Goal: Task Accomplishment & Management: Complete application form

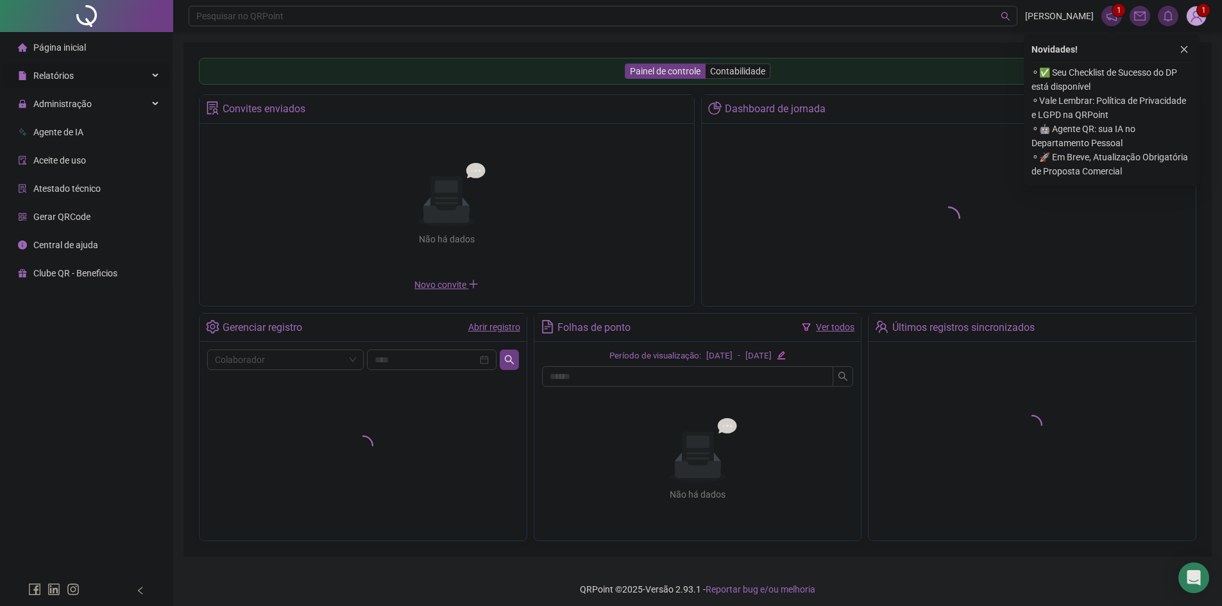
click at [56, 79] on span "Relatórios" at bounding box center [53, 76] width 40 height 10
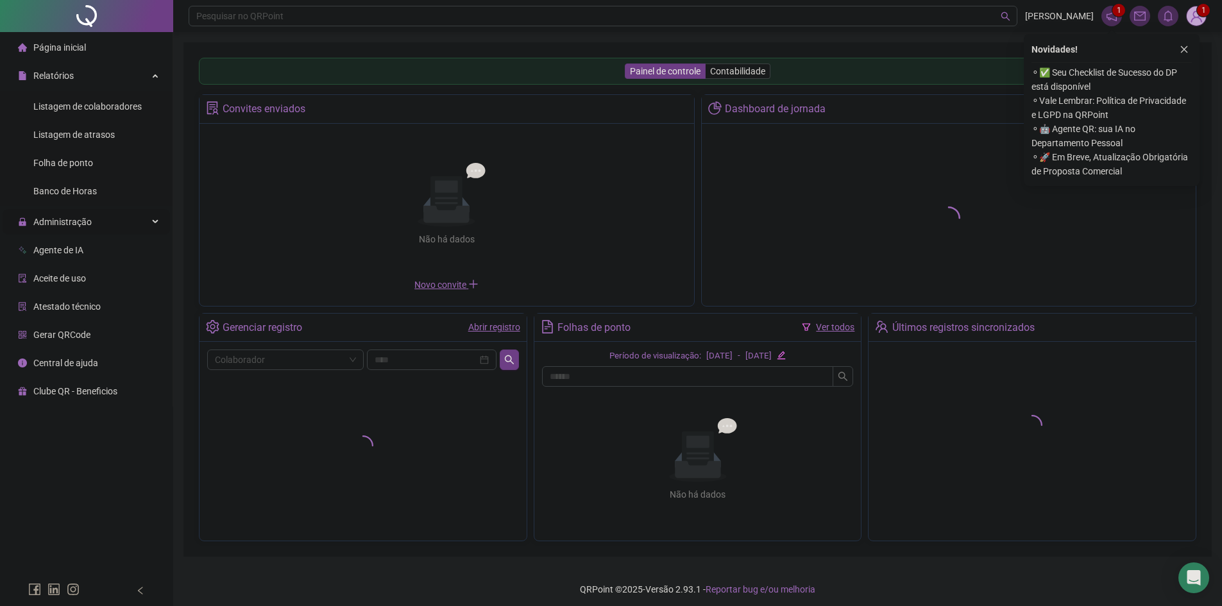
click at [92, 226] on div "Administração" at bounding box center [86, 222] width 167 height 26
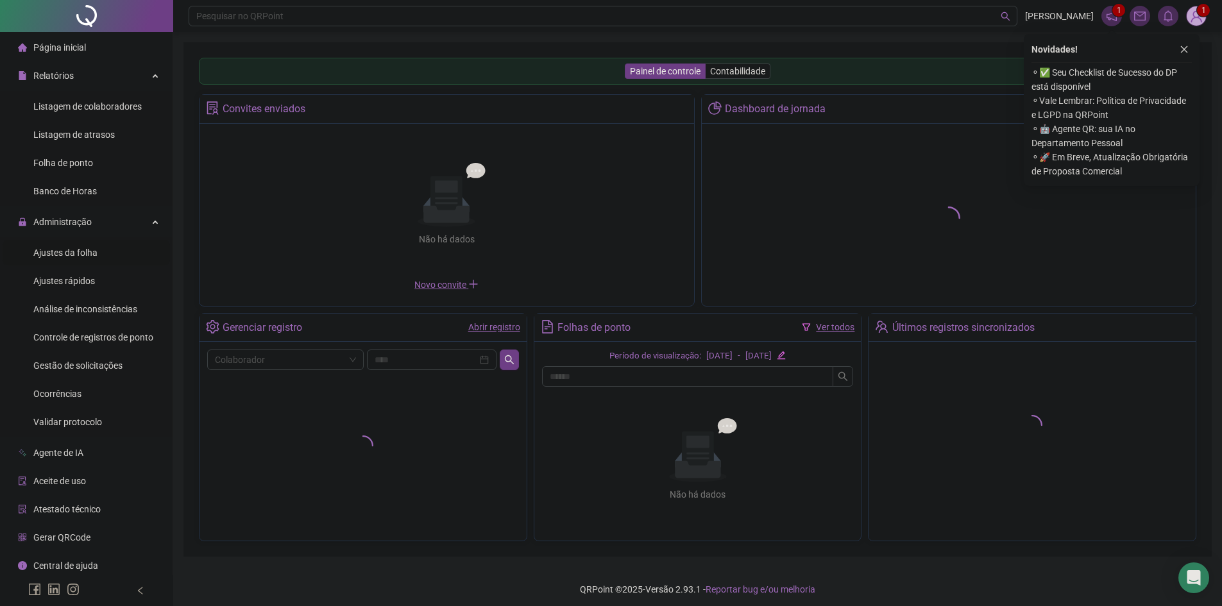
click at [85, 248] on span "Ajustes da folha" at bounding box center [65, 253] width 64 height 10
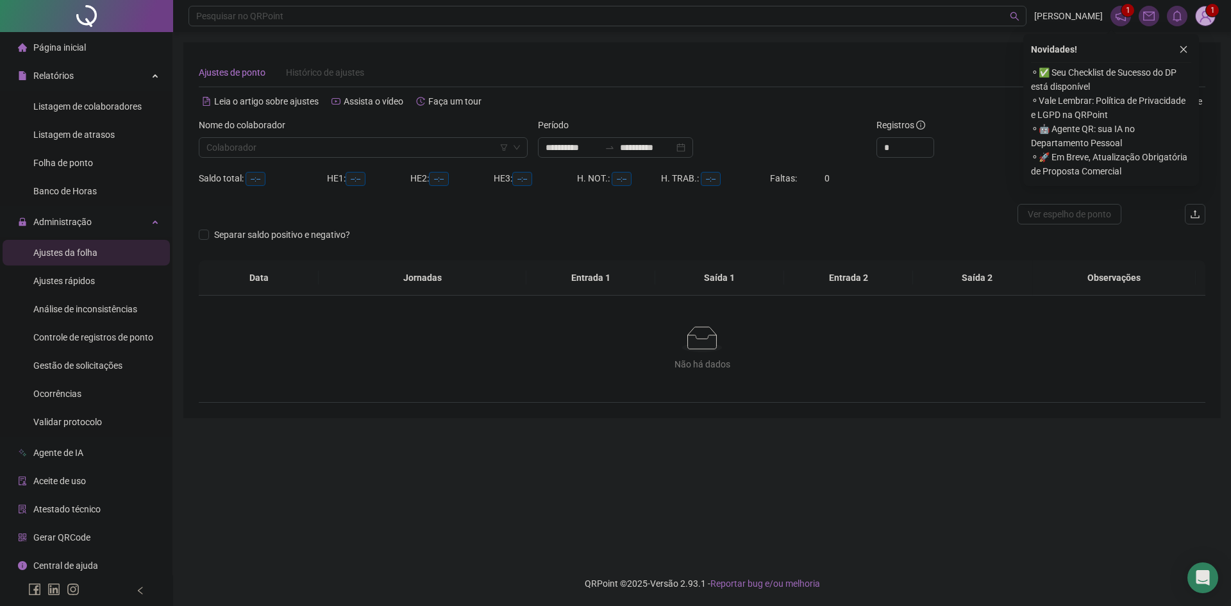
type input "**********"
click at [1187, 51] on icon "close" at bounding box center [1183, 49] width 9 height 9
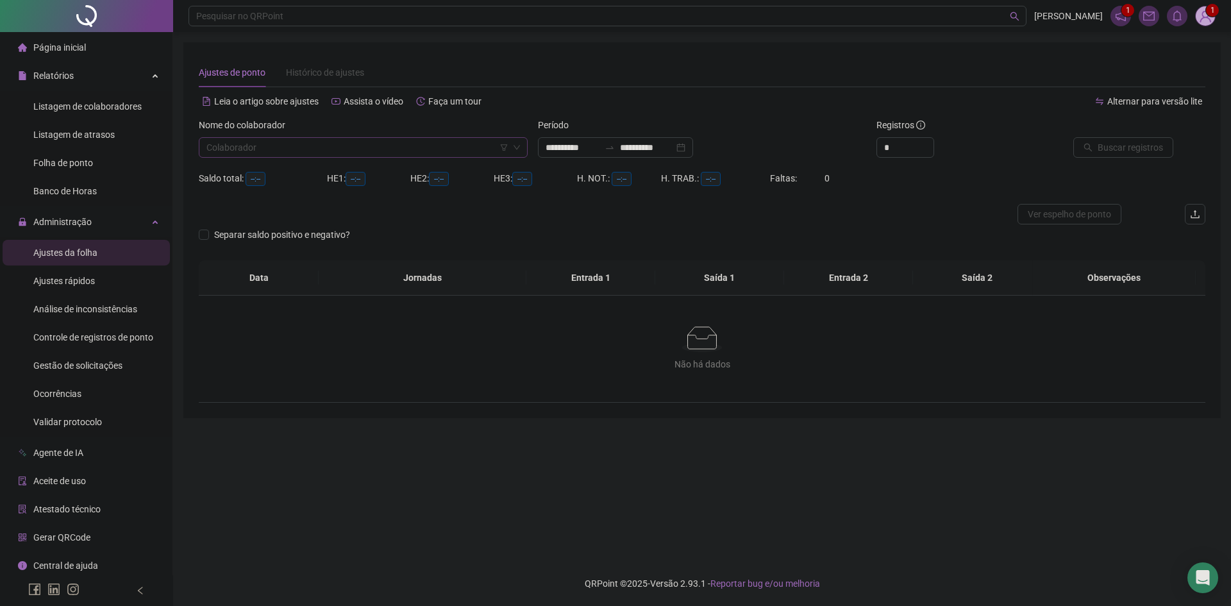
click at [372, 143] on input "search" at bounding box center [357, 147] width 302 height 19
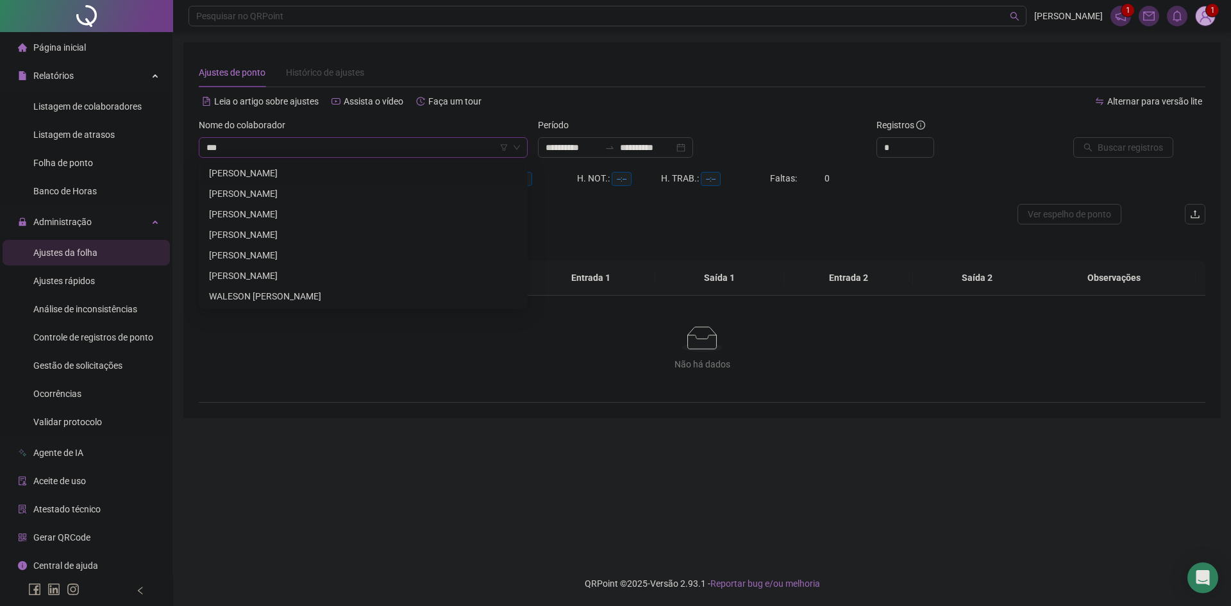
type input "****"
click at [297, 207] on div "[PERSON_NAME]" at bounding box center [363, 214] width 308 height 14
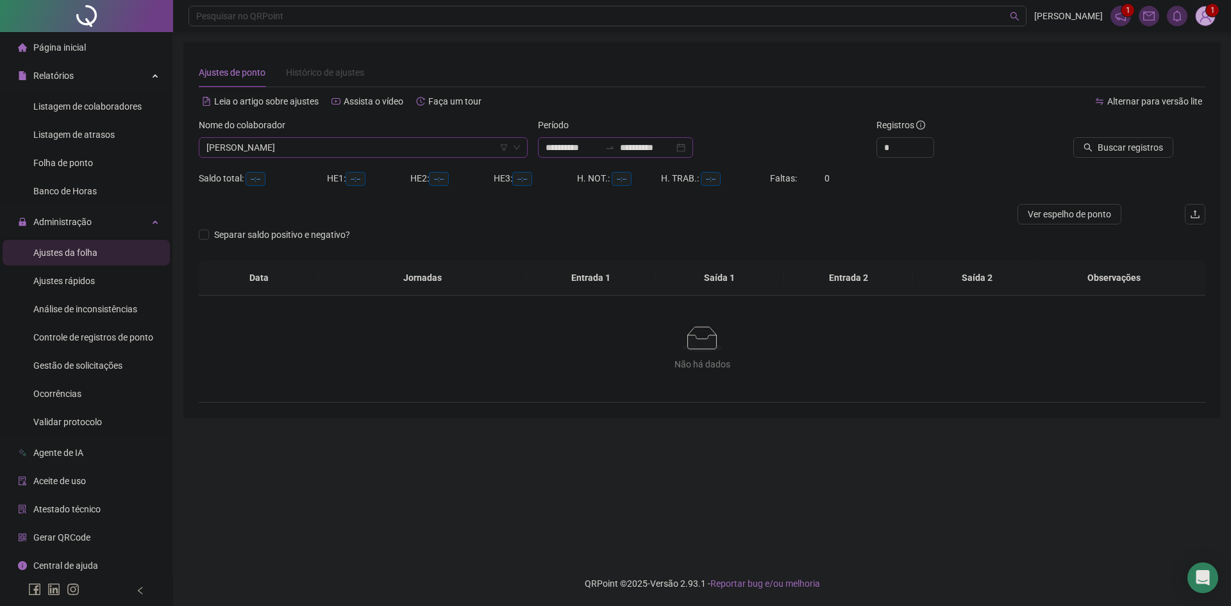
click at [585, 149] on input "**********" at bounding box center [573, 147] width 54 height 14
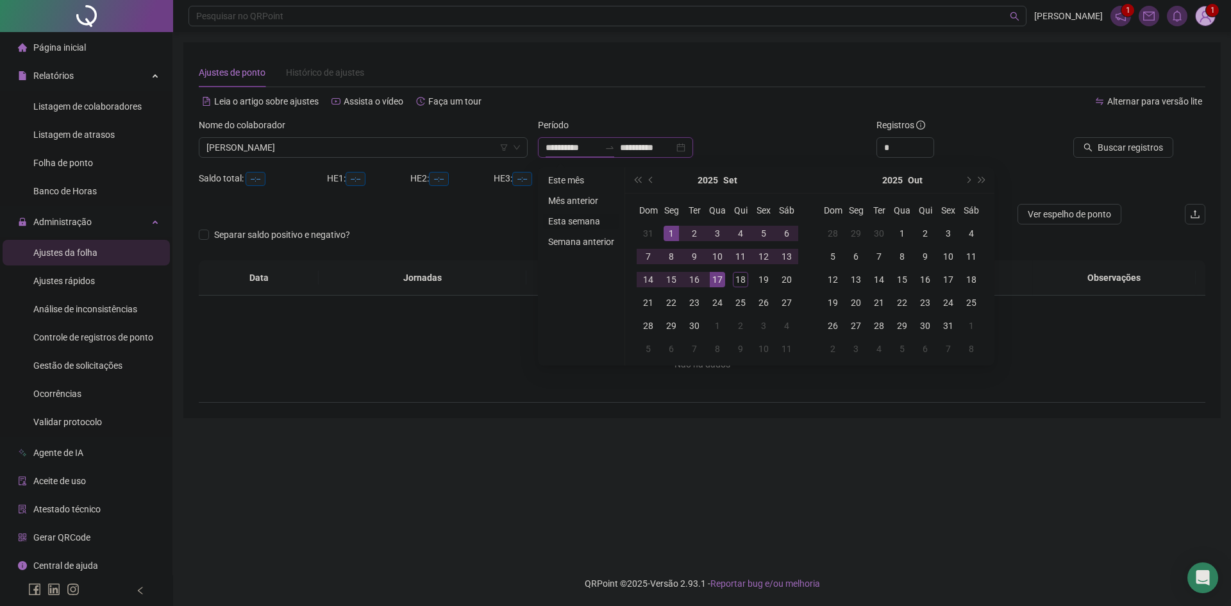
type input "**********"
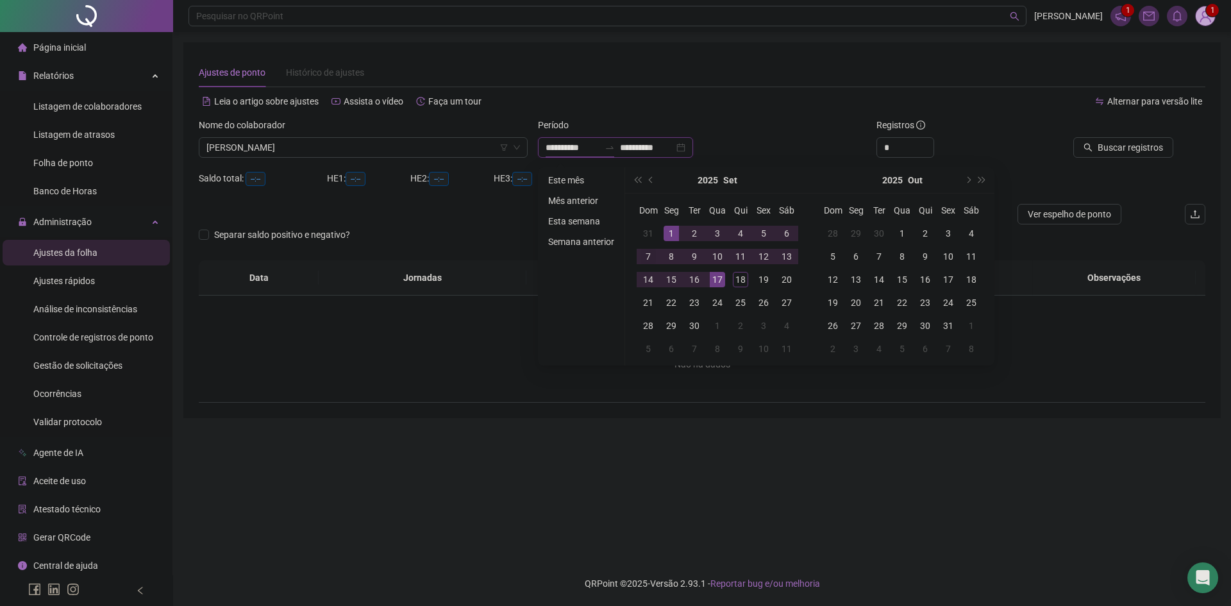
type input "**********"
click at [646, 181] on button "prev-year" at bounding box center [652, 180] width 14 height 26
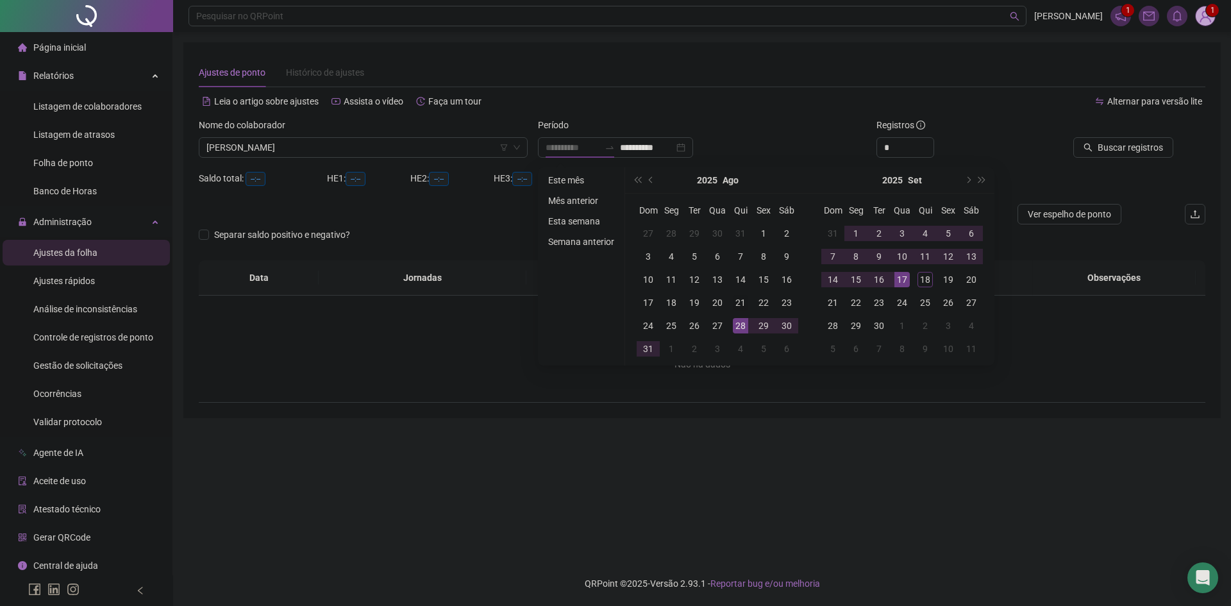
type input "**********"
click at [736, 299] on div "21" at bounding box center [740, 302] width 15 height 15
type input "**********"
click at [905, 280] on div "17" at bounding box center [902, 279] width 15 height 15
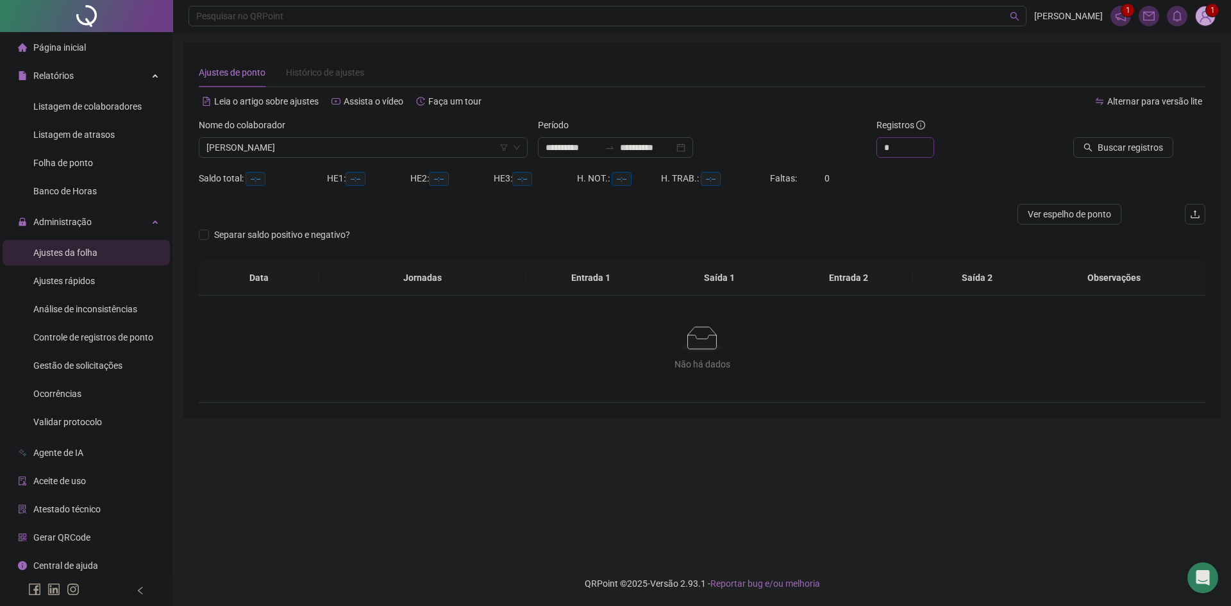
drag, startPoint x: 897, startPoint y: 142, endPoint x: 866, endPoint y: 152, distance: 31.6
click at [866, 152] on div "**********" at bounding box center [702, 143] width 1017 height 50
type input "**"
click at [1150, 146] on span "Buscar registros" at bounding box center [1130, 147] width 65 height 14
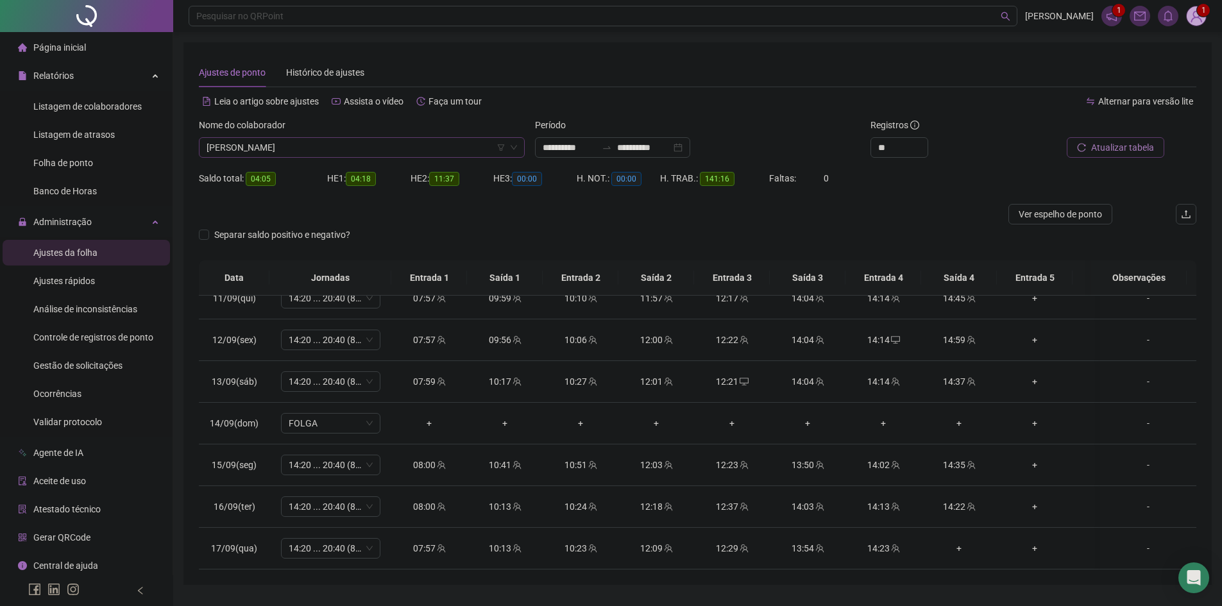
click at [324, 148] on span "[PERSON_NAME]" at bounding box center [361, 147] width 310 height 19
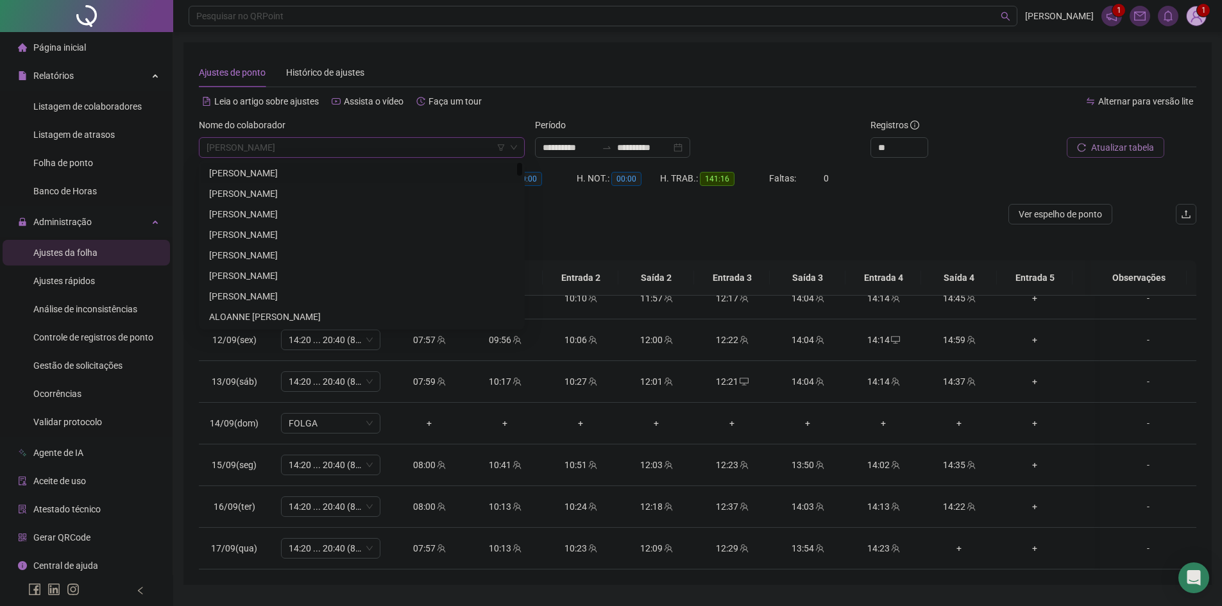
click at [326, 169] on div "[PERSON_NAME]" at bounding box center [361, 173] width 305 height 14
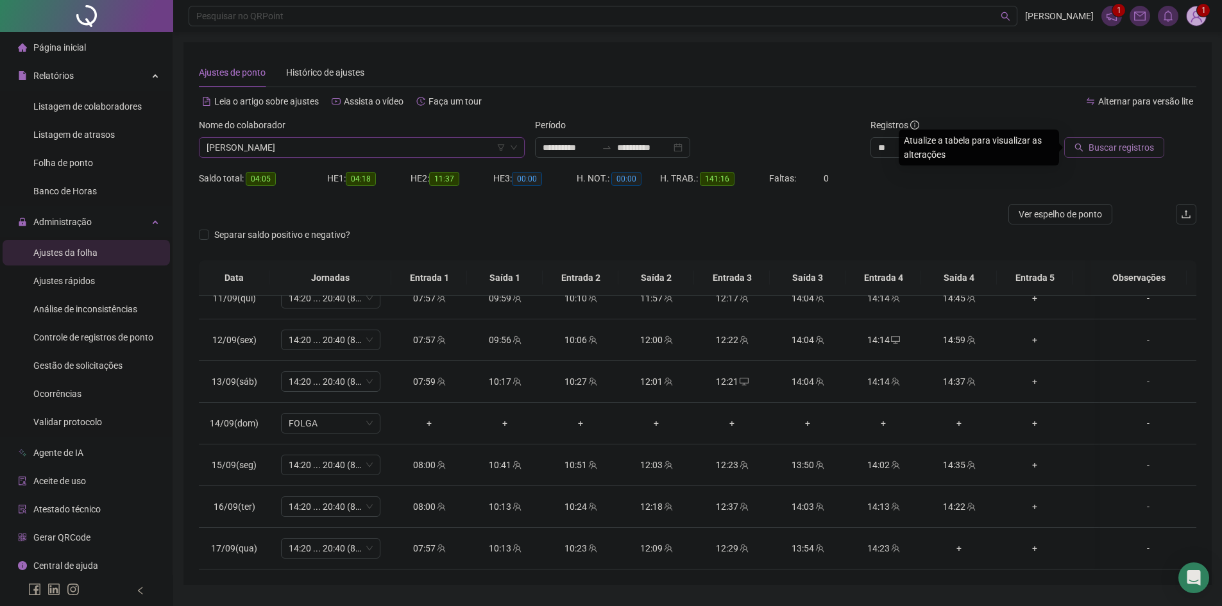
click at [1108, 145] on span "Buscar registros" at bounding box center [1120, 147] width 65 height 14
click at [351, 149] on span "[PERSON_NAME]" at bounding box center [361, 147] width 310 height 19
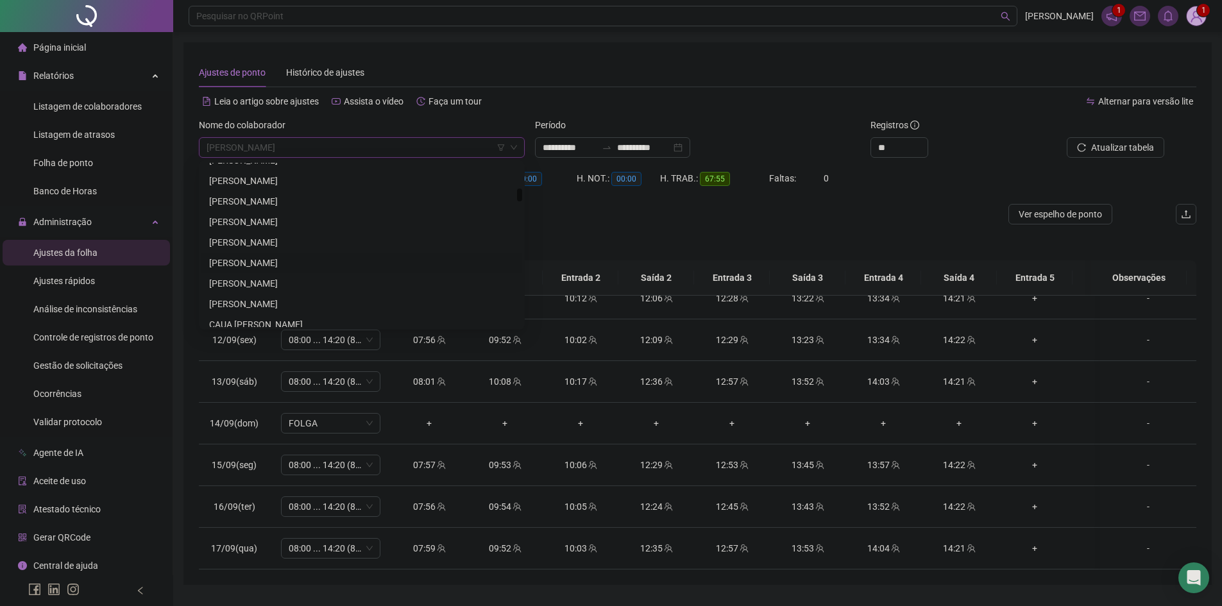
scroll to position [898, 0]
click at [294, 257] on div "CAUA [PERSON_NAME]" at bounding box center [361, 260] width 305 height 14
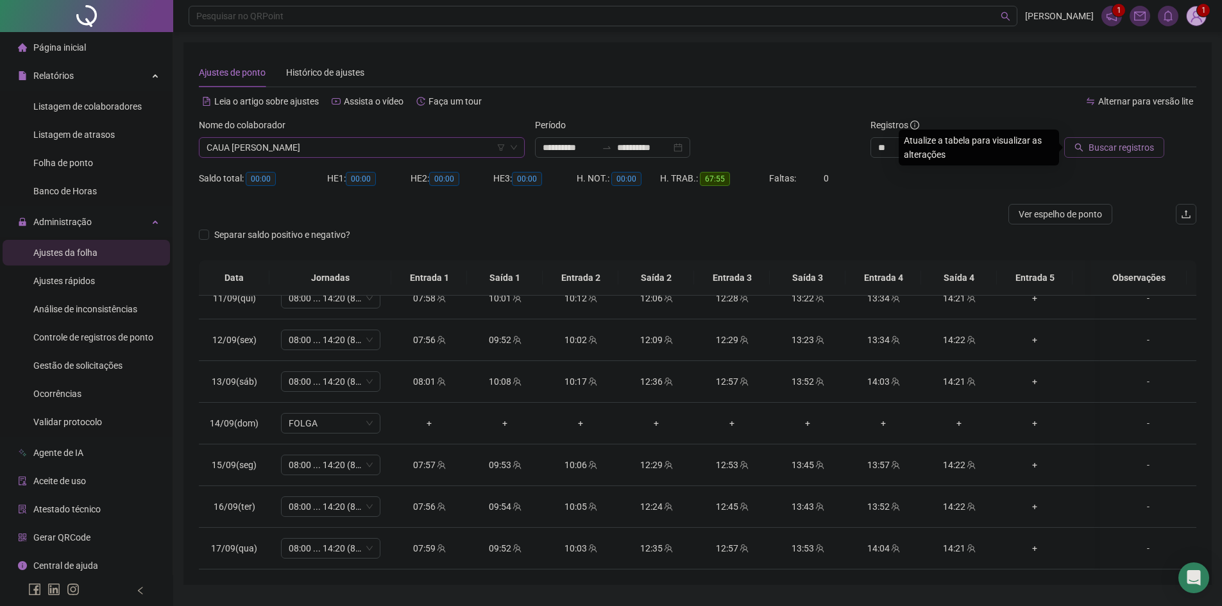
click at [1113, 144] on span "Buscar registros" at bounding box center [1120, 147] width 65 height 14
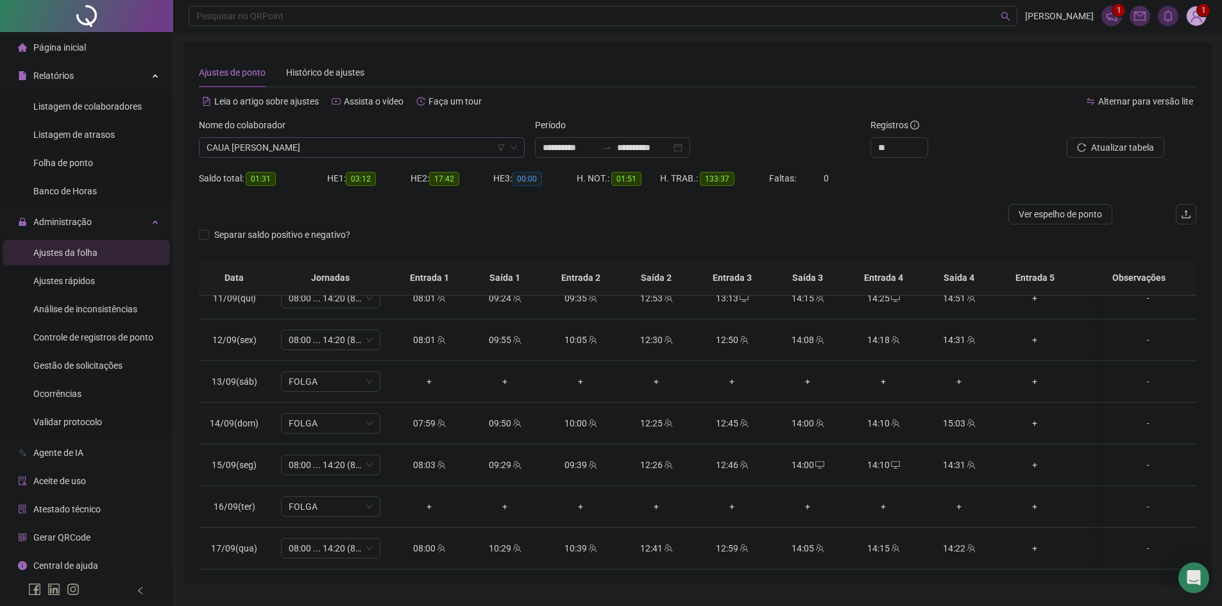
click at [253, 153] on span "CAUA [PERSON_NAME]" at bounding box center [361, 147] width 310 height 19
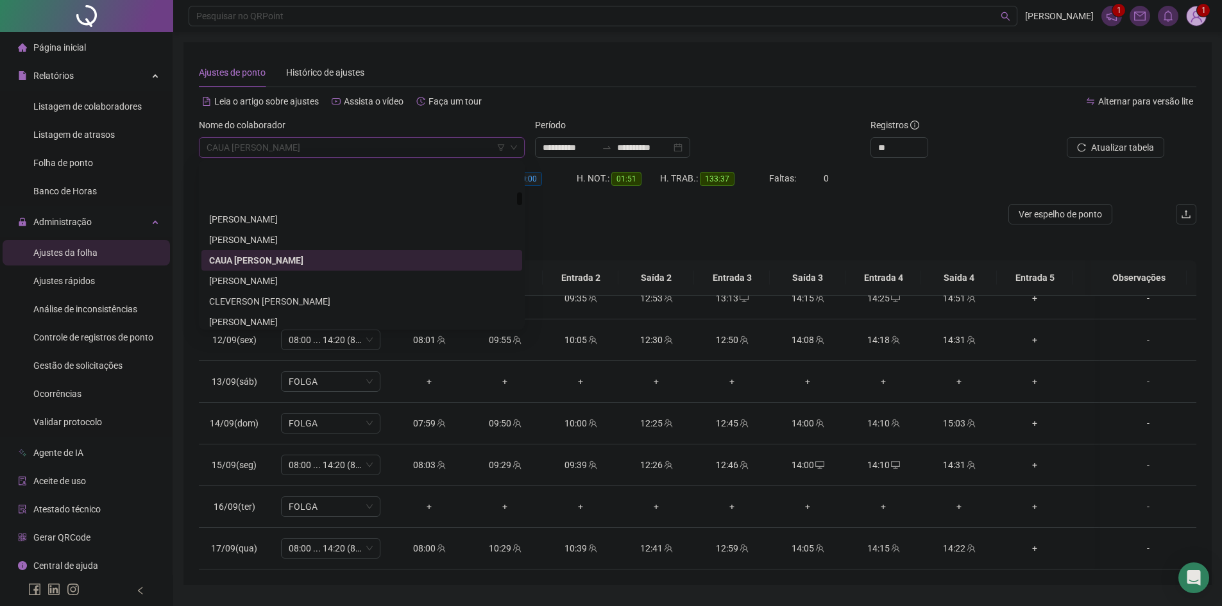
scroll to position [962, 0]
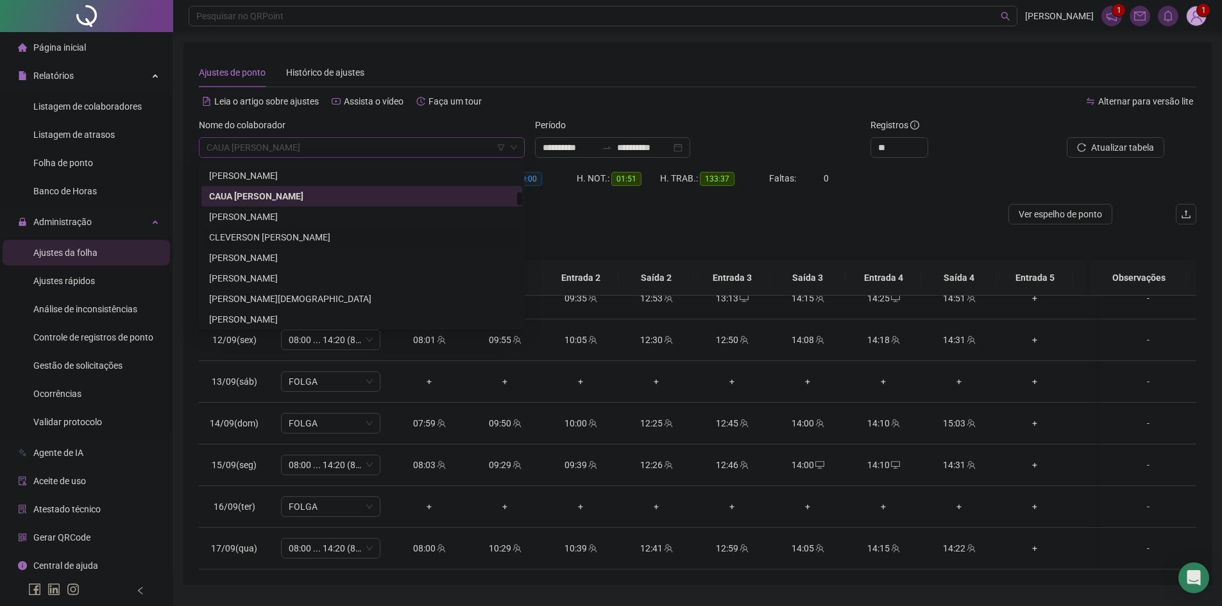
click at [265, 233] on div "CLEVERSON [PERSON_NAME]" at bounding box center [361, 237] width 305 height 14
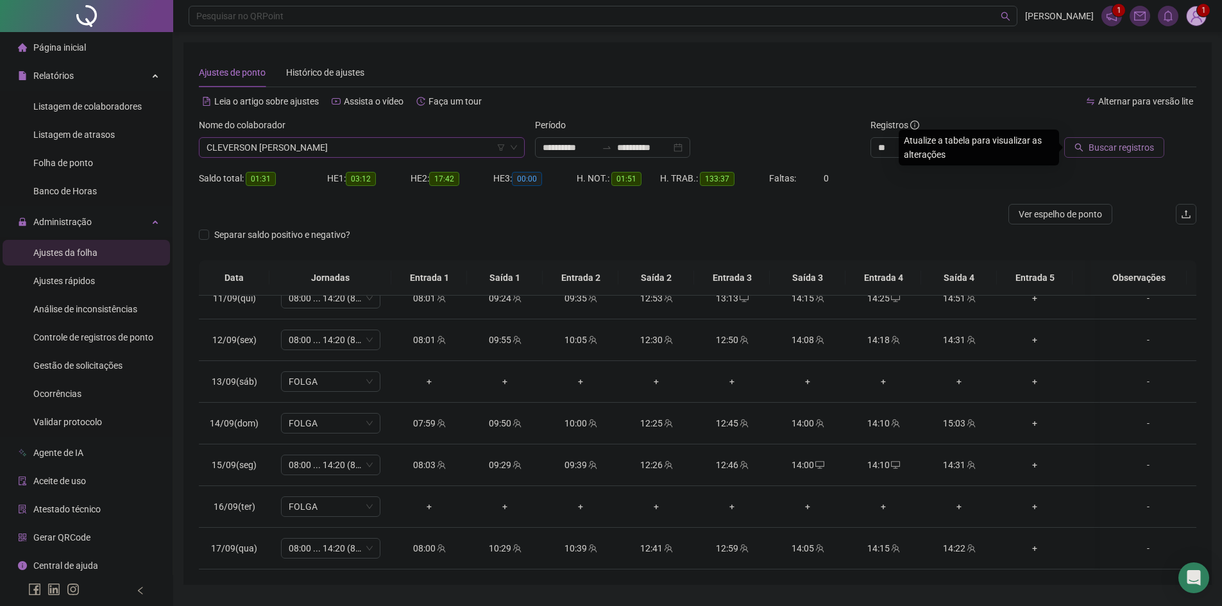
click at [1120, 139] on button "Buscar registros" at bounding box center [1114, 147] width 100 height 21
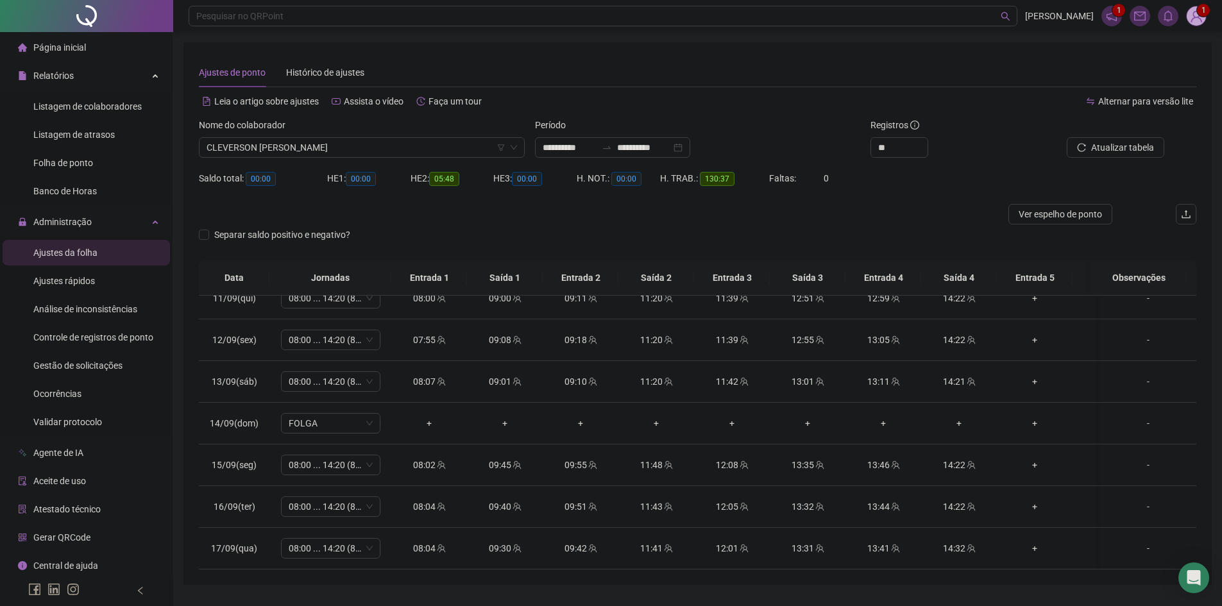
click at [337, 147] on span "CLEVERSON [PERSON_NAME]" at bounding box center [361, 147] width 310 height 19
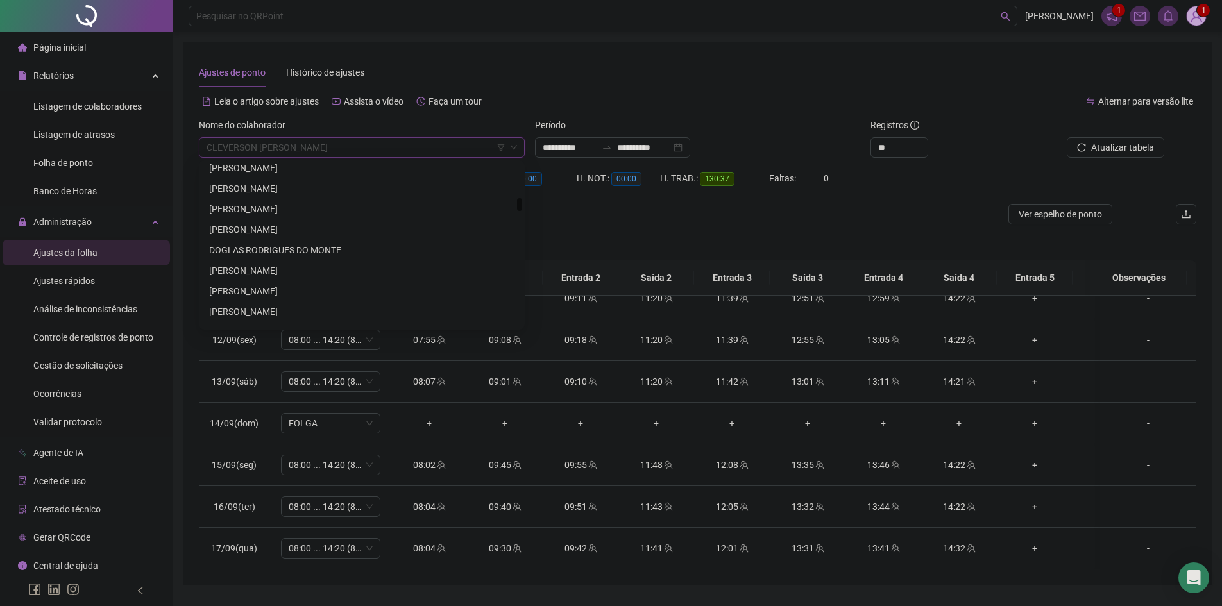
scroll to position [1218, 0]
click at [285, 223] on div "[PERSON_NAME]" at bounding box center [361, 227] width 305 height 14
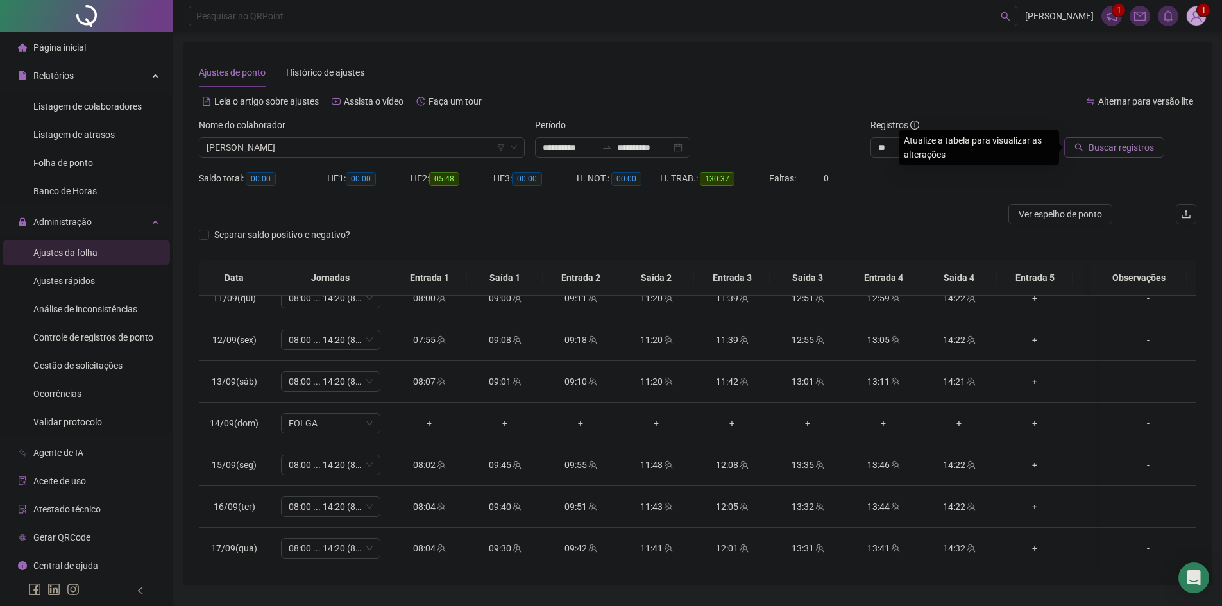
click at [1134, 151] on span "Buscar registros" at bounding box center [1120, 147] width 65 height 14
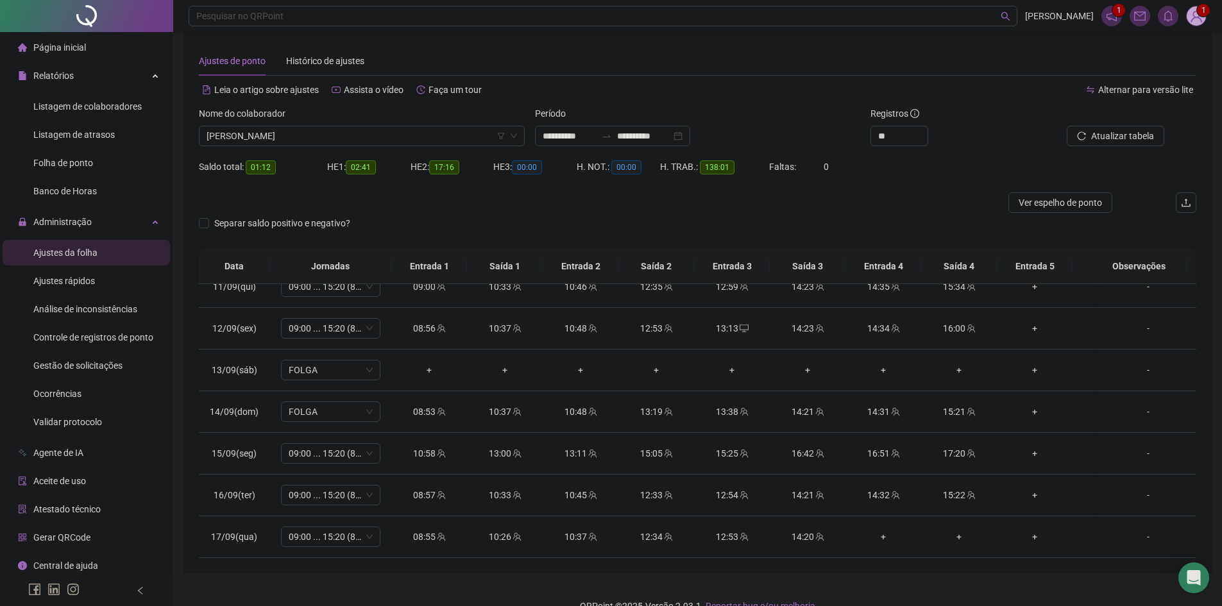
scroll to position [0, 0]
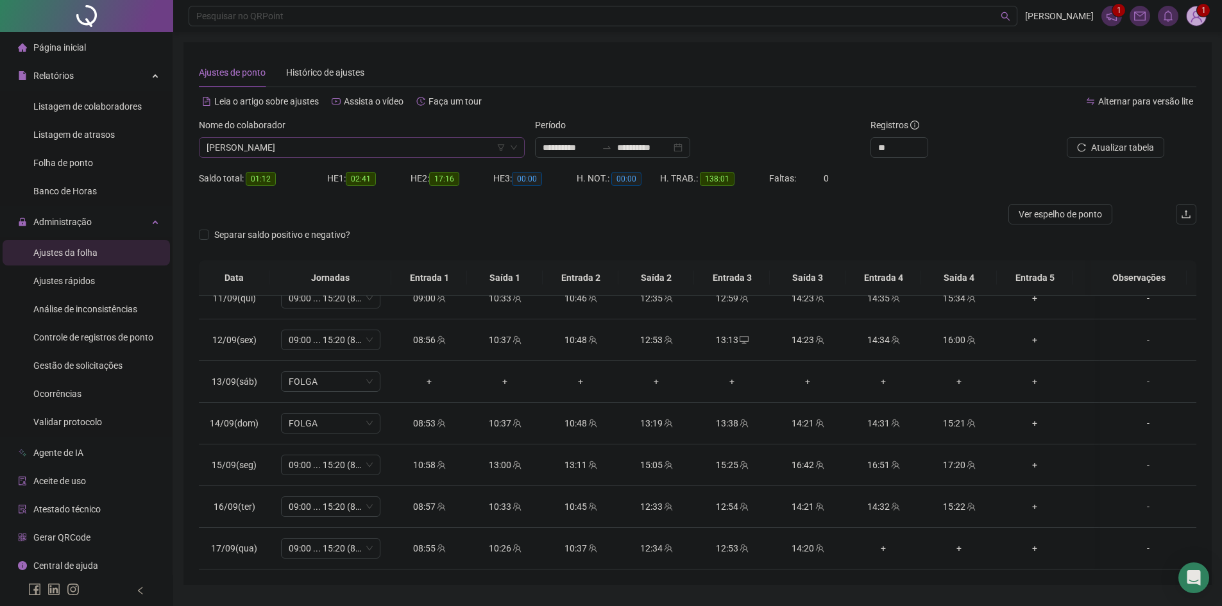
click at [306, 146] on span "[PERSON_NAME]" at bounding box center [361, 147] width 310 height 19
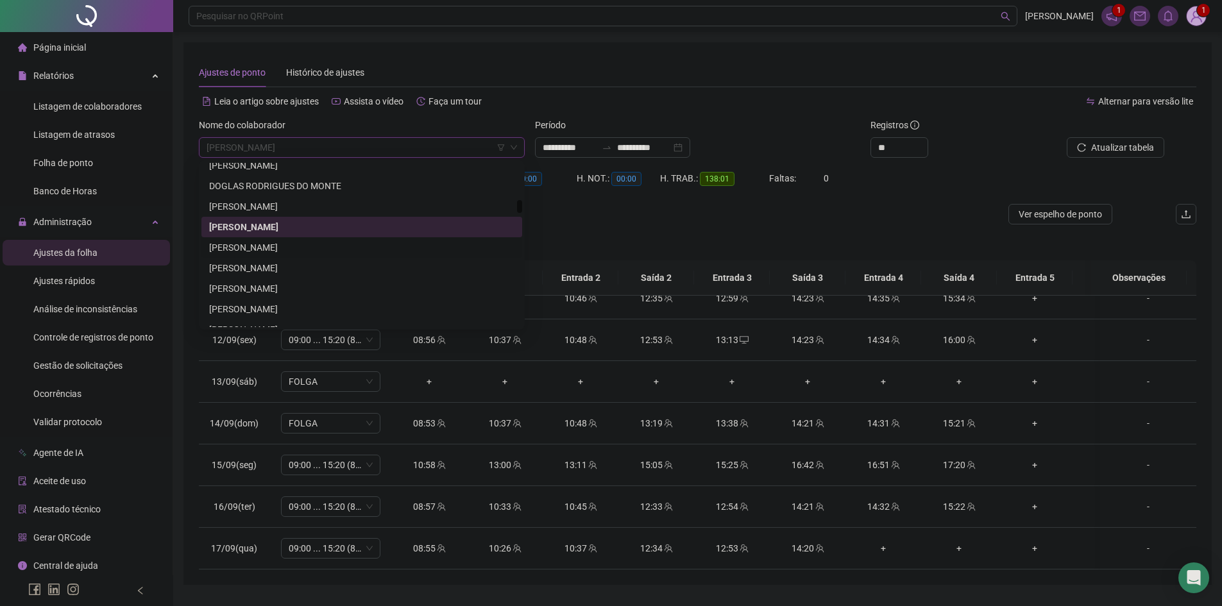
click at [301, 245] on div "[PERSON_NAME]" at bounding box center [361, 247] width 305 height 14
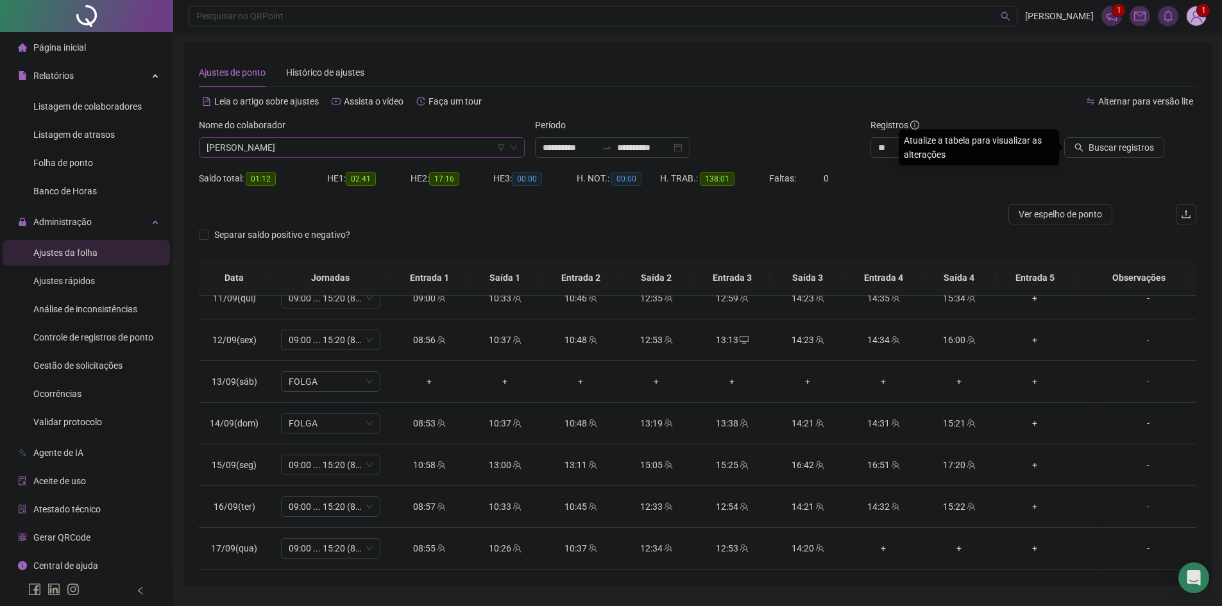
click at [1120, 158] on div "Buscar registros" at bounding box center [1117, 143] width 168 height 50
click at [1117, 151] on span "Buscar registros" at bounding box center [1120, 147] width 65 height 14
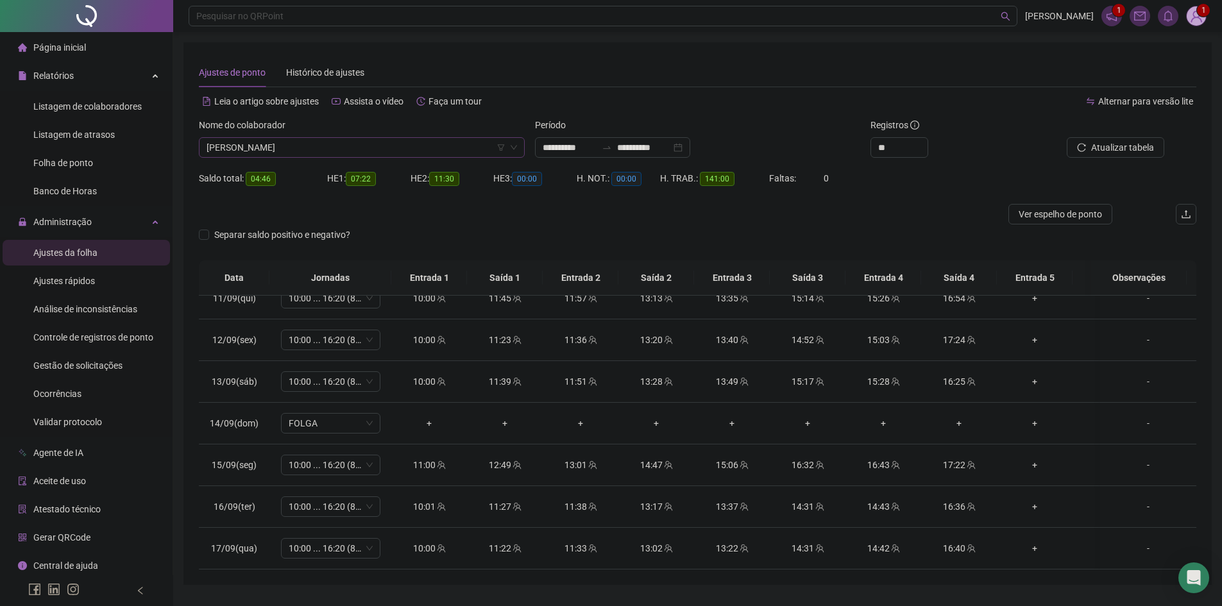
click at [330, 142] on span "[PERSON_NAME]" at bounding box center [361, 147] width 310 height 19
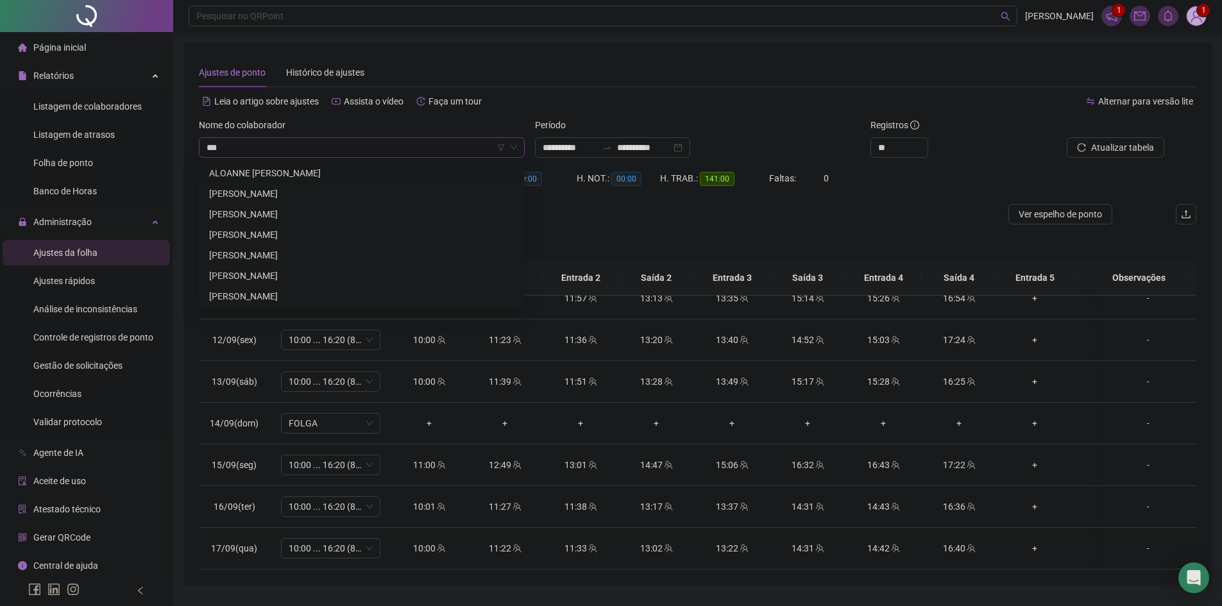
type input "****"
click at [293, 171] on div "[PERSON_NAME]" at bounding box center [361, 173] width 305 height 14
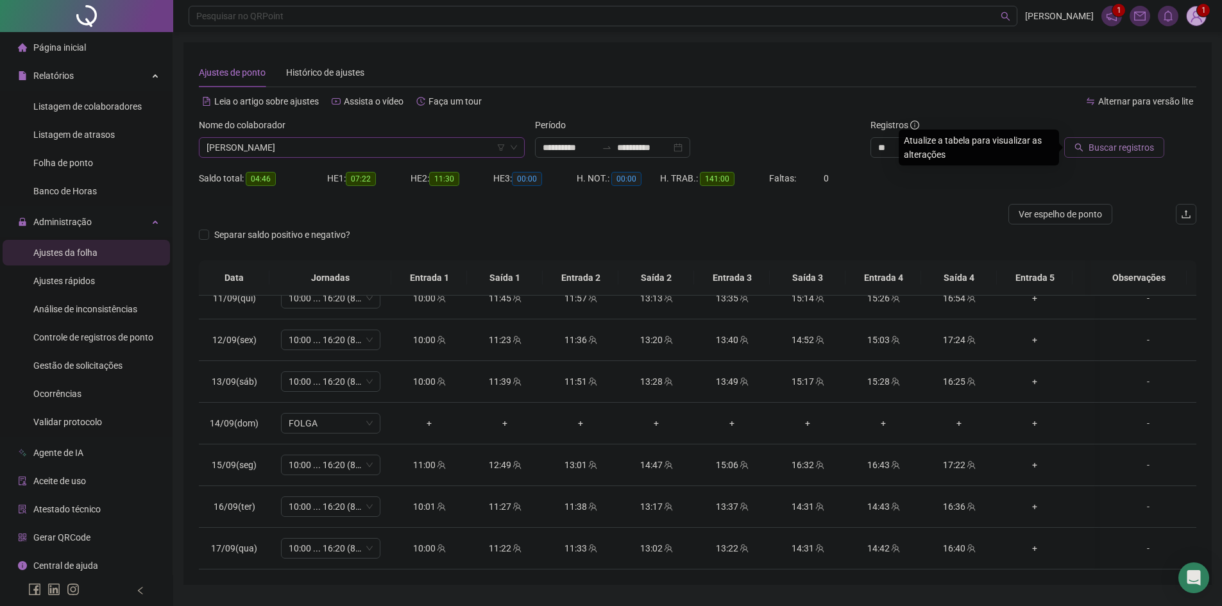
click at [1145, 148] on span "Buscar registros" at bounding box center [1120, 147] width 65 height 14
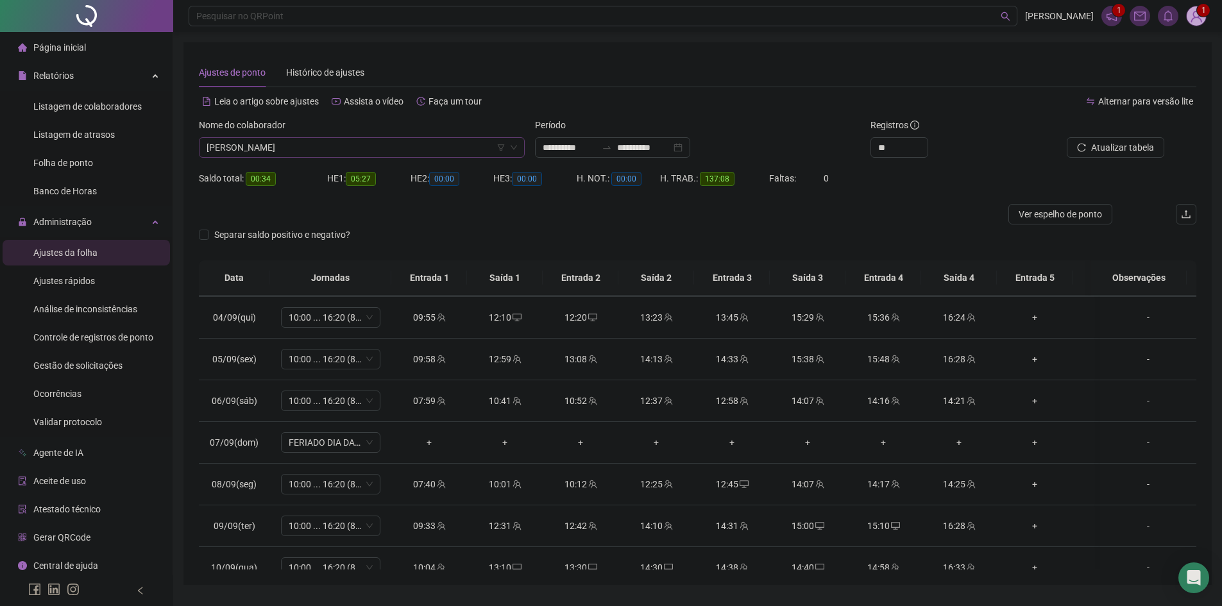
click at [350, 140] on span "[PERSON_NAME]" at bounding box center [361, 147] width 310 height 19
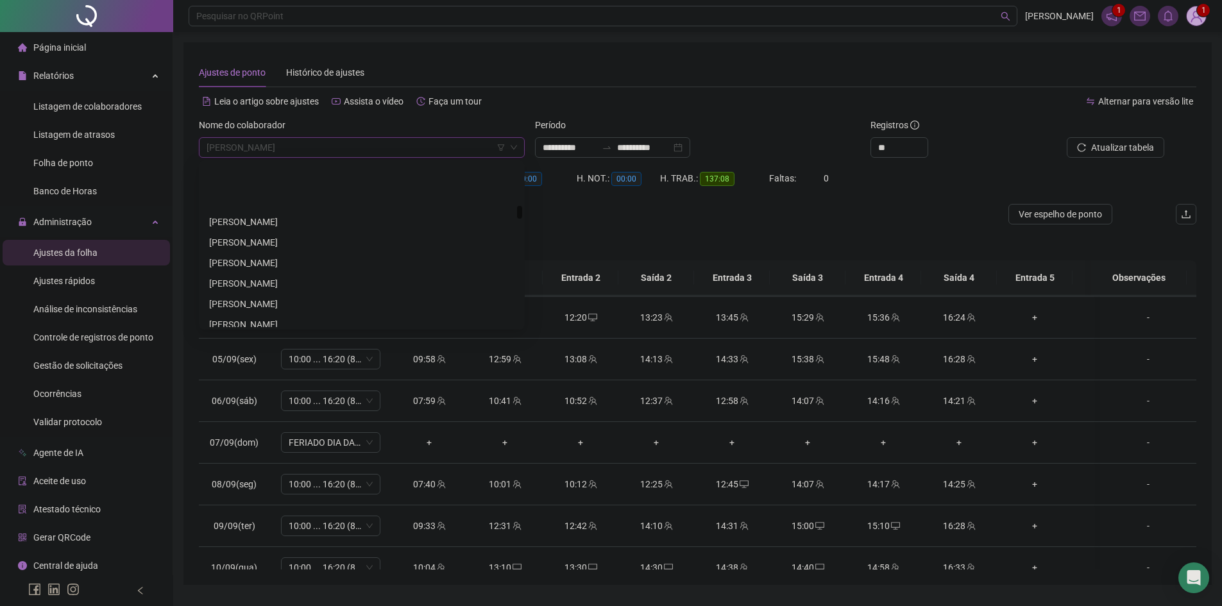
scroll to position [1411, 0]
click at [283, 233] on div "[PERSON_NAME]" at bounding box center [361, 240] width 305 height 14
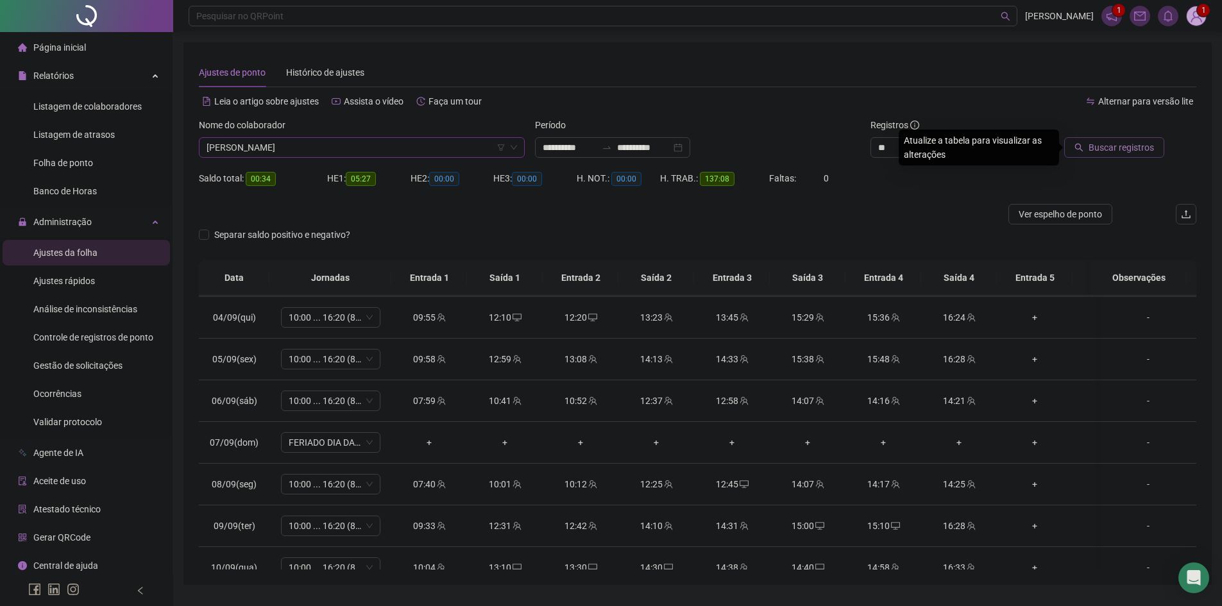
click at [1138, 156] on button "Buscar registros" at bounding box center [1114, 147] width 100 height 21
click at [354, 153] on span "[PERSON_NAME]" at bounding box center [361, 147] width 310 height 19
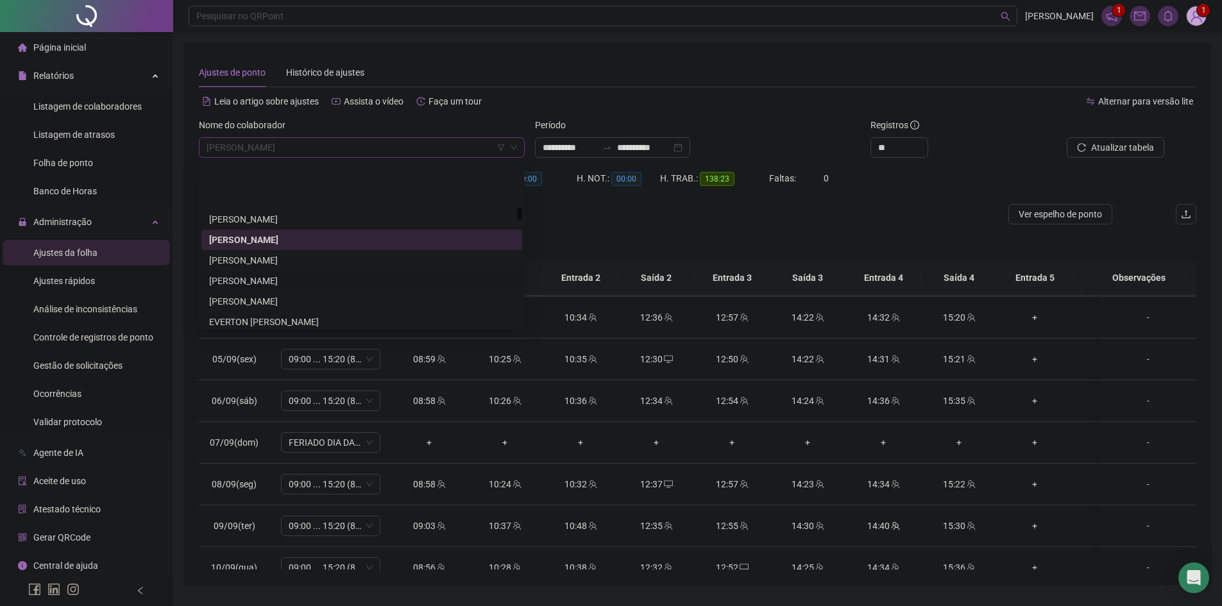
scroll to position [1475, 0]
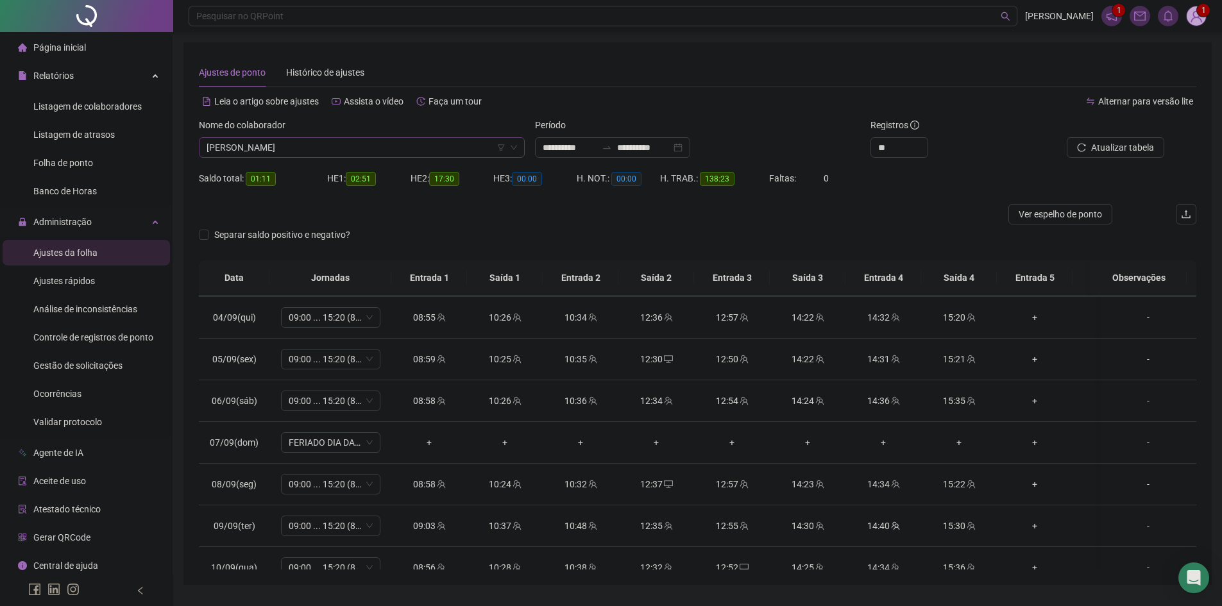
click at [343, 153] on span "[PERSON_NAME]" at bounding box center [361, 147] width 310 height 19
type input "****"
click at [342, 213] on div "[PERSON_NAME]" at bounding box center [361, 214] width 305 height 14
click at [1109, 142] on span "Buscar registros" at bounding box center [1120, 147] width 65 height 14
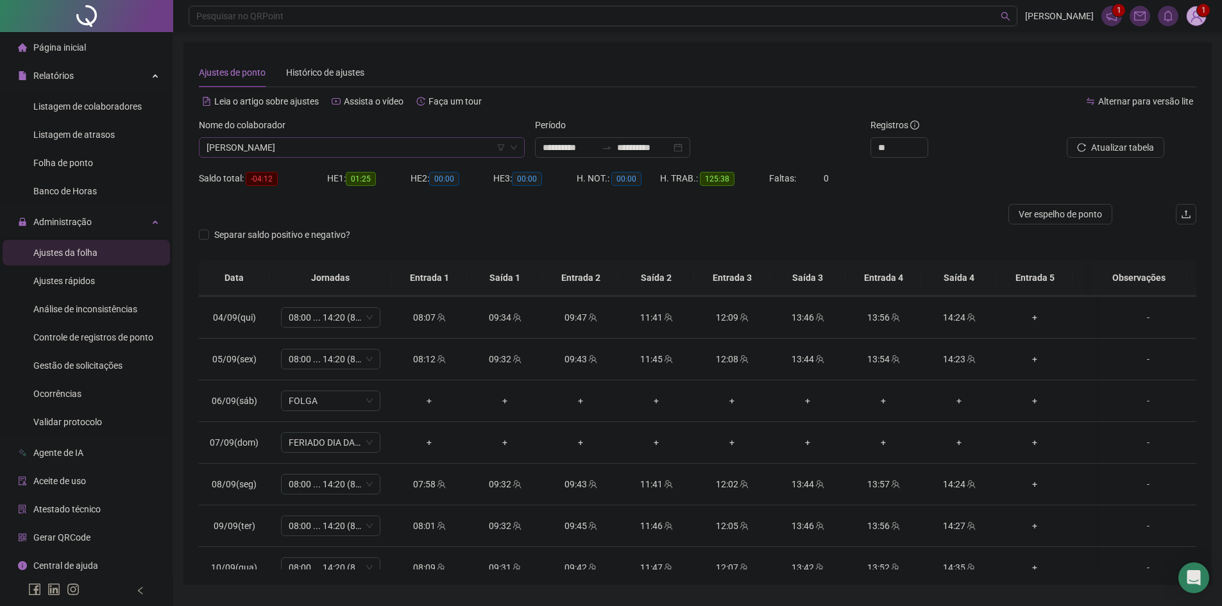
click at [294, 147] on span "[PERSON_NAME]" at bounding box center [361, 147] width 310 height 19
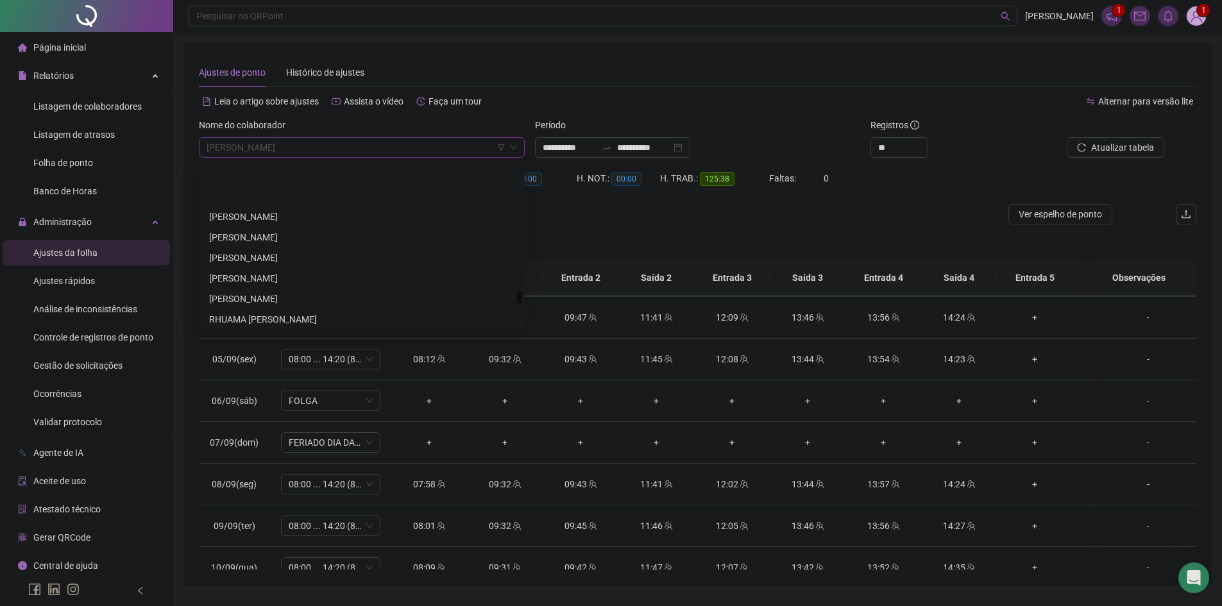
scroll to position [4166, 0]
click at [291, 237] on div "[PERSON_NAME]" at bounding box center [361, 235] width 305 height 14
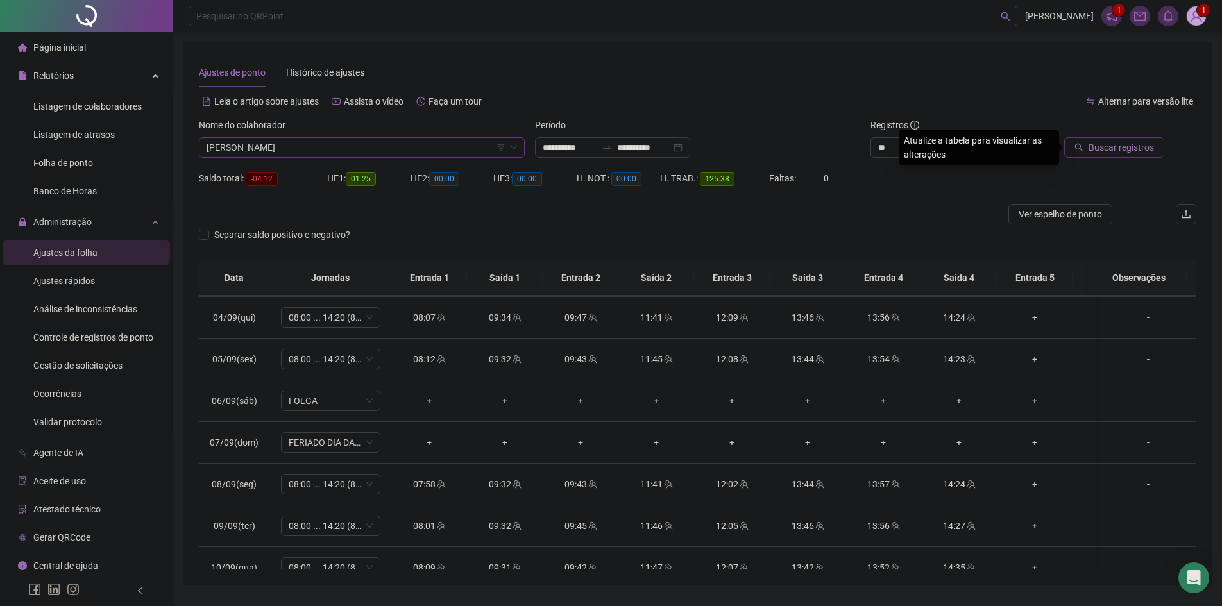
click at [1115, 146] on span "Buscar registros" at bounding box center [1120, 147] width 65 height 14
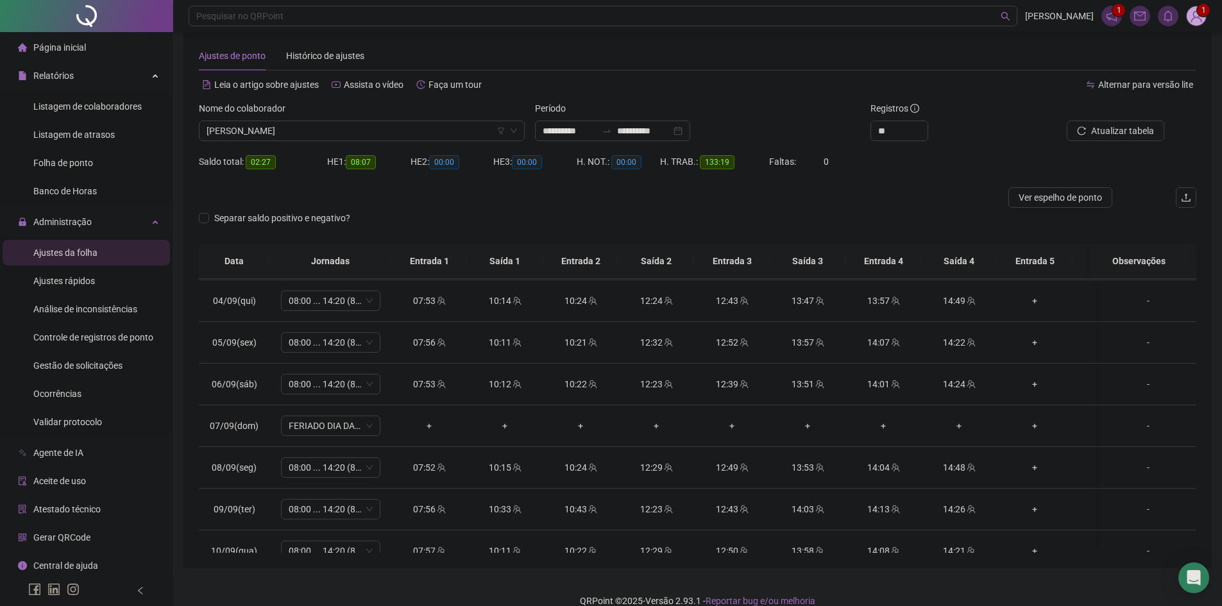
scroll to position [0, 0]
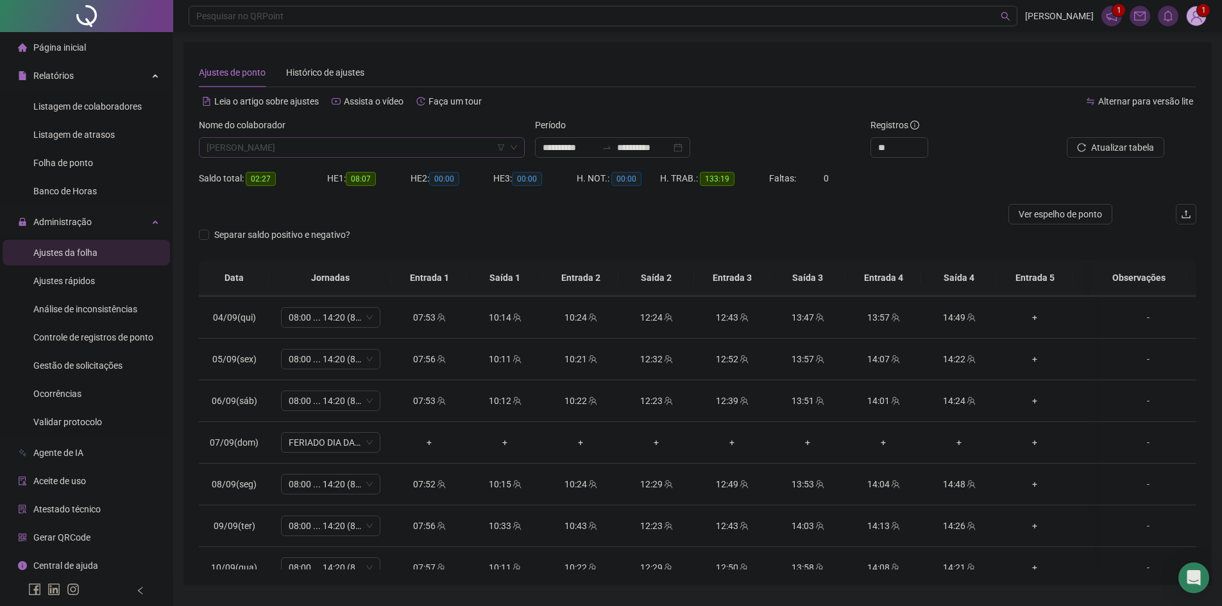
click at [444, 142] on span "[PERSON_NAME]" at bounding box center [361, 147] width 310 height 19
type input "*****"
click at [406, 172] on div "[PERSON_NAME]" at bounding box center [361, 173] width 305 height 14
click at [1127, 157] on button "Buscar registros" at bounding box center [1114, 147] width 100 height 21
click at [399, 149] on span "[PERSON_NAME]" at bounding box center [361, 147] width 310 height 19
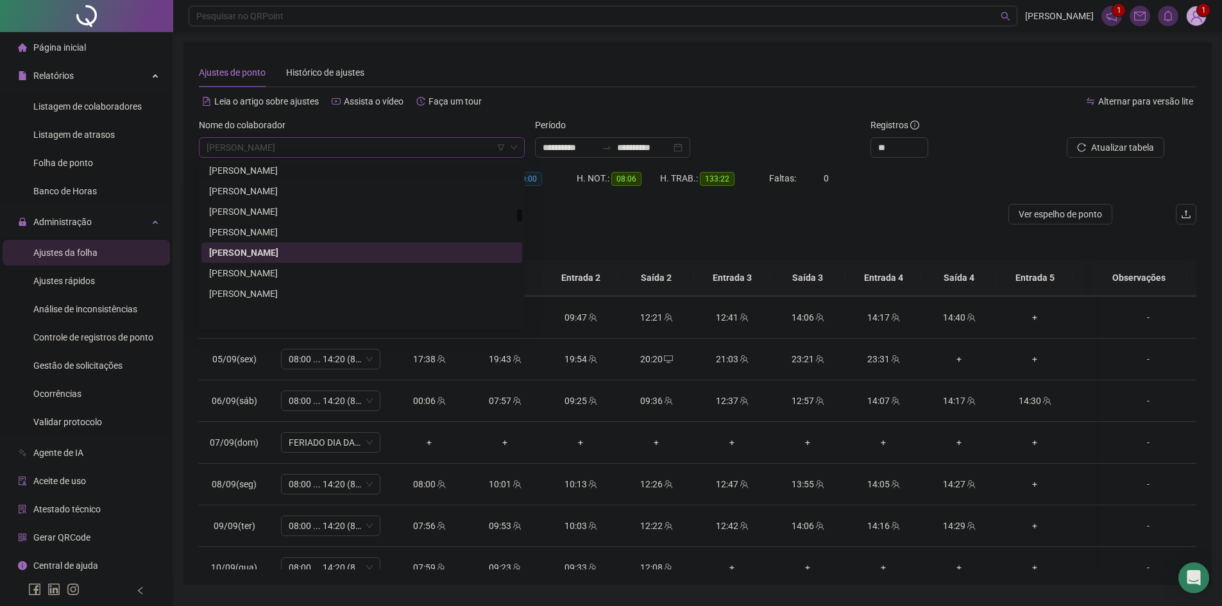
scroll to position [1519, 0]
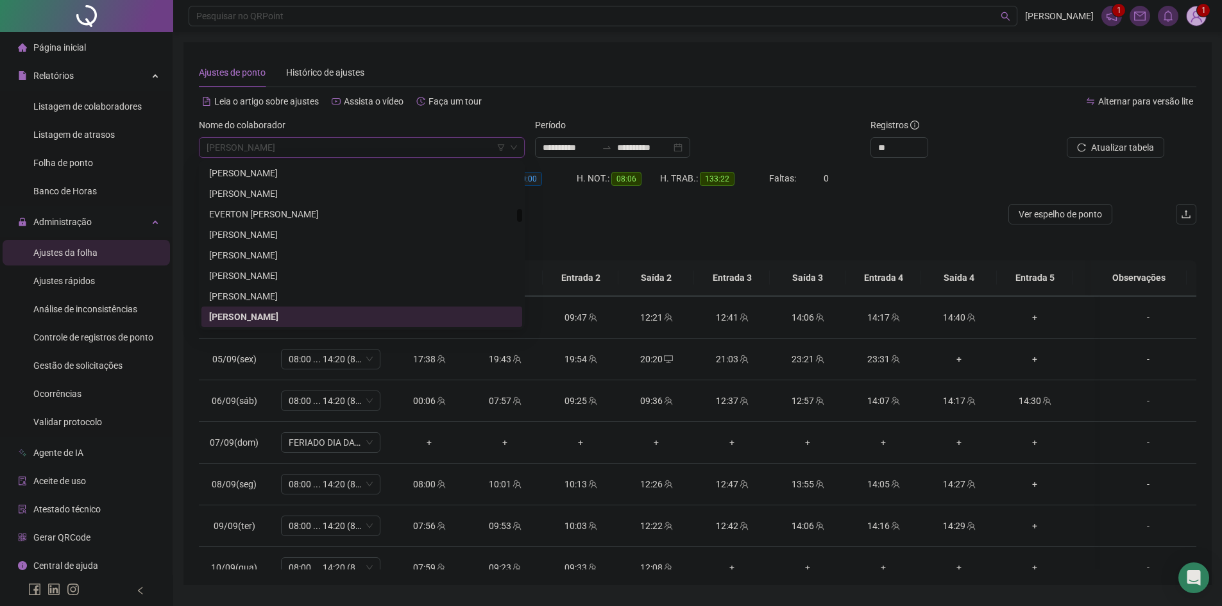
click at [308, 315] on div "[PERSON_NAME]" at bounding box center [361, 317] width 305 height 14
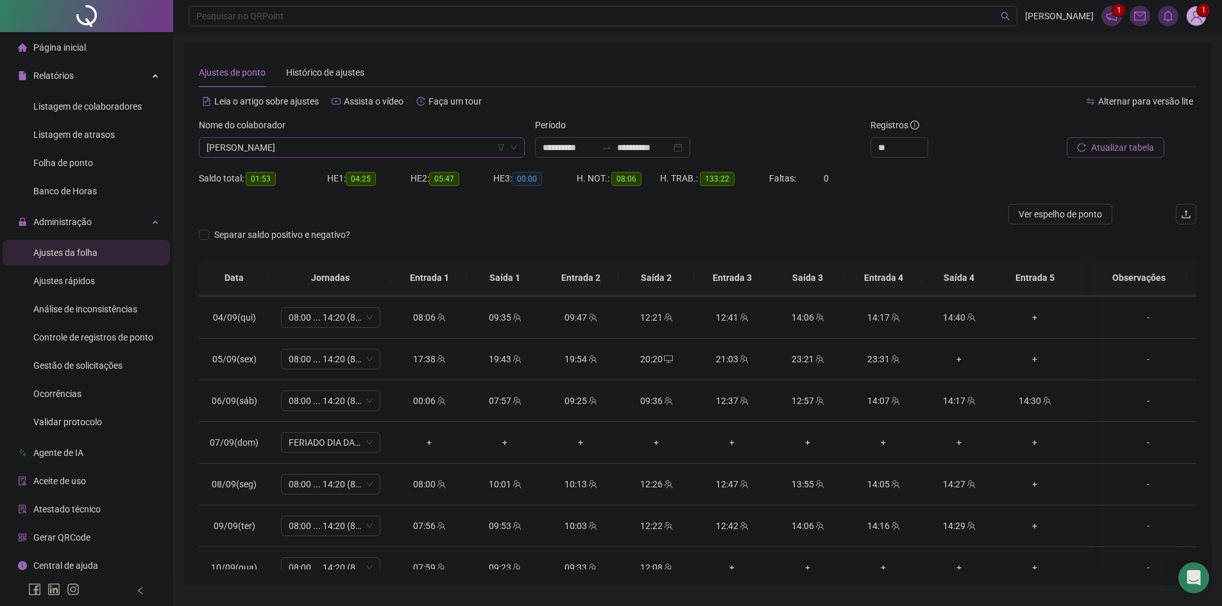
click at [1108, 156] on button "Atualizar tabela" at bounding box center [1114, 147] width 97 height 21
